Goal: Information Seeking & Learning: Learn about a topic

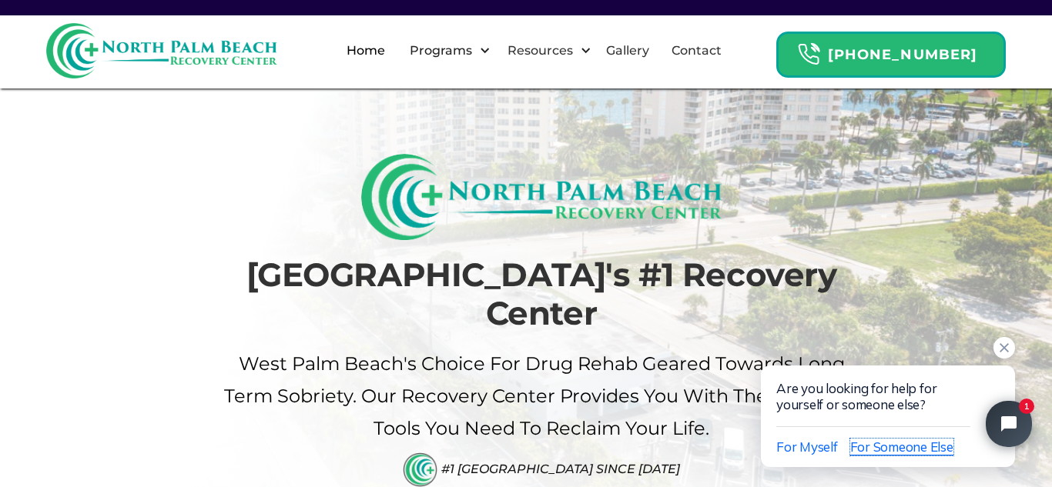
click at [896, 449] on span "For Someone Else" at bounding box center [901, 447] width 103 height 16
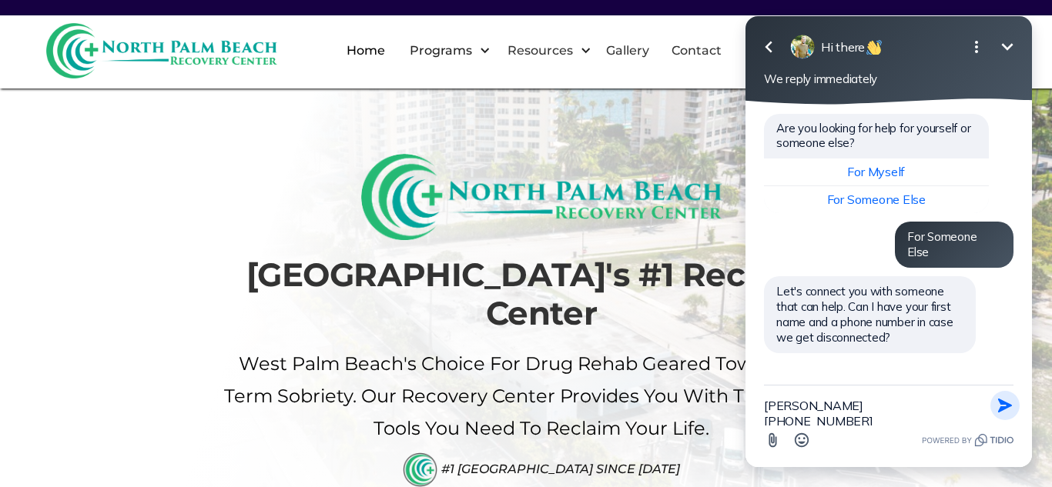
type textarea "[PERSON_NAME] [PHONE_NUMBER]"
click at [1003, 406] on icon "button" at bounding box center [1005, 405] width 17 height 17
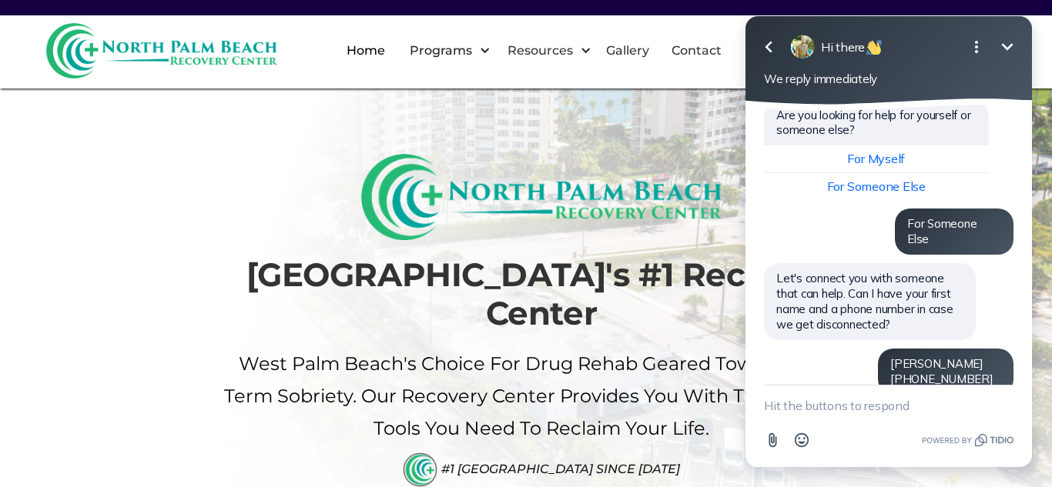
scroll to position [122, 0]
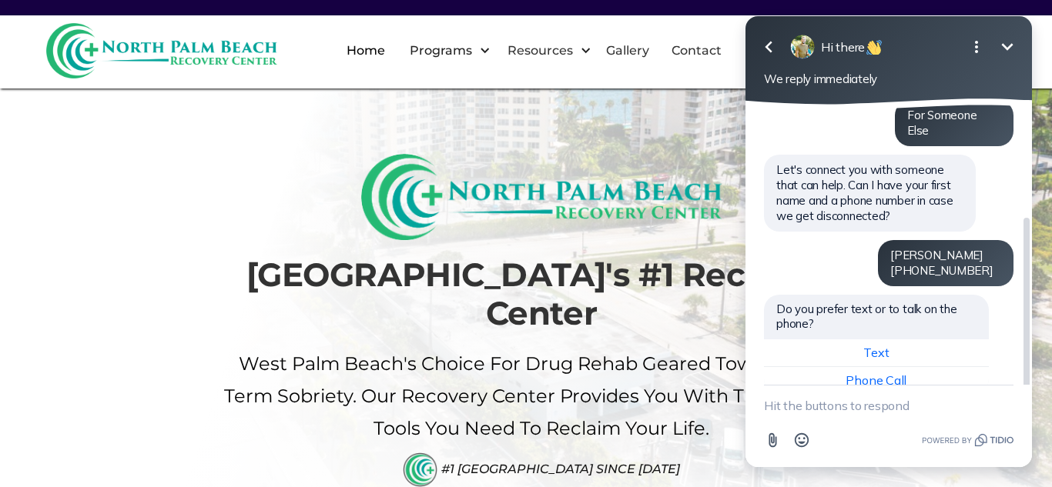
click at [880, 373] on span "Phone Call" at bounding box center [876, 380] width 61 height 15
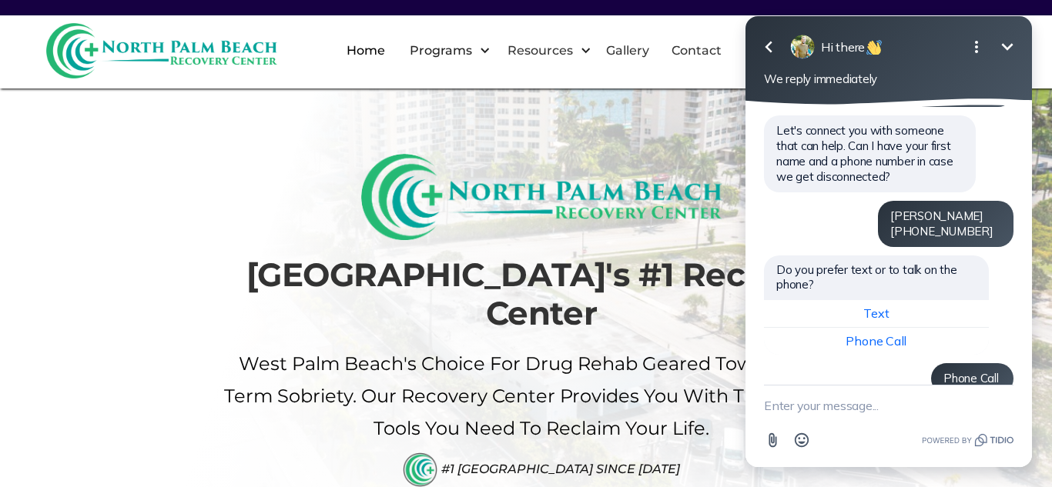
click at [1010, 46] on icon "Minimize" at bounding box center [1008, 46] width 12 height 7
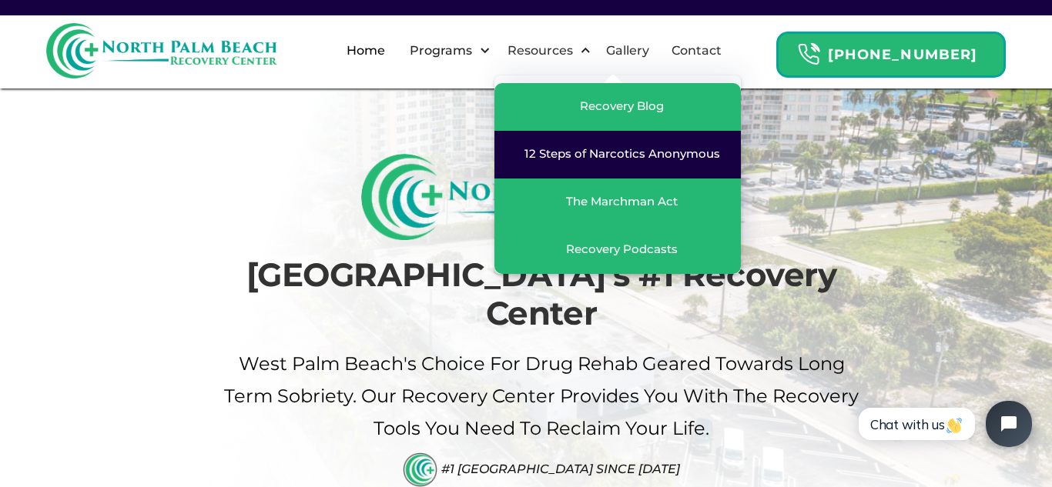
click at [642, 151] on div "12 Steps of Narcotics Anonymous" at bounding box center [622, 153] width 196 height 15
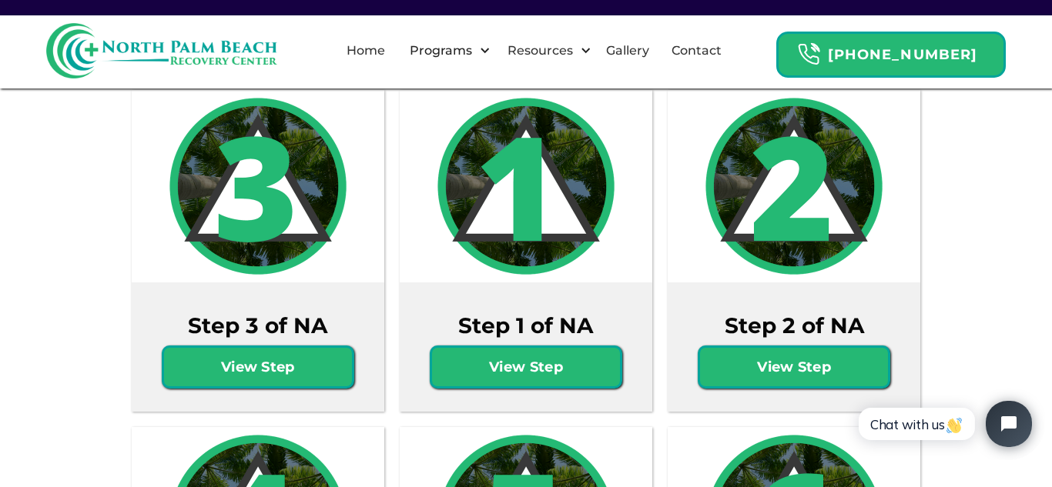
scroll to position [1442, 0]
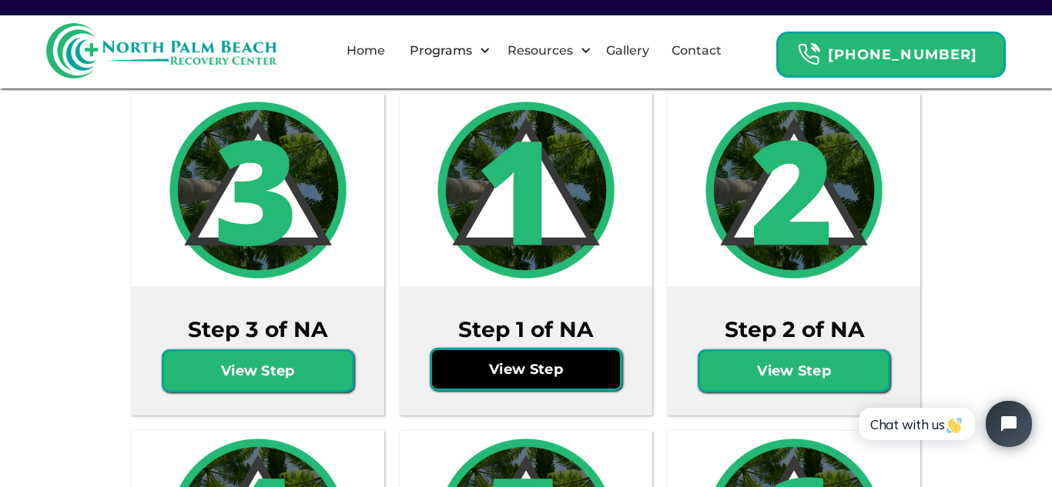
click at [520, 357] on link "View Step" at bounding box center [526, 369] width 193 height 43
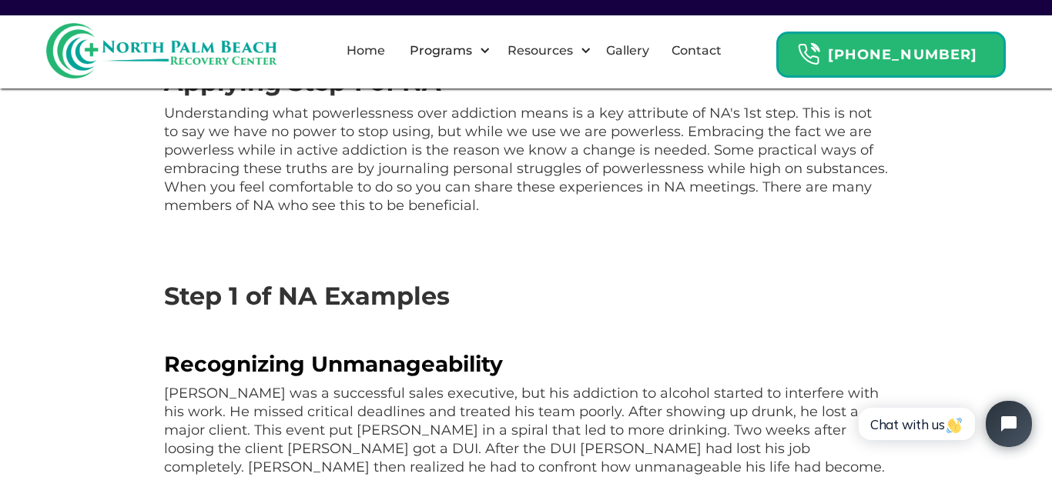
scroll to position [737, 0]
